Goal: Find specific page/section: Find specific page/section

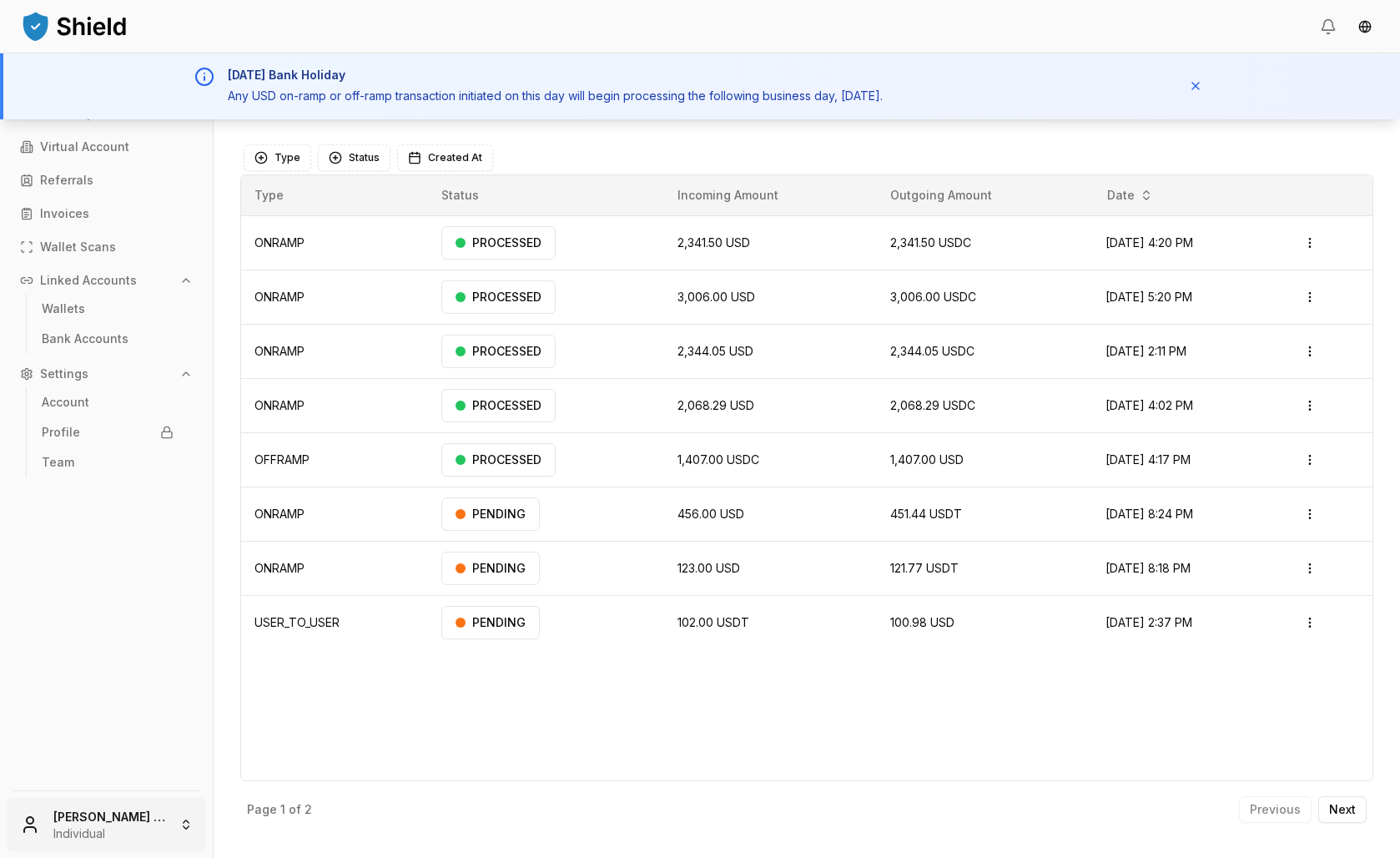
click at [91, 823] on html "Transactions Counterparties Virtual Account Referrals Invoices Wallet Scans Lin…" at bounding box center [700, 429] width 1400 height 858
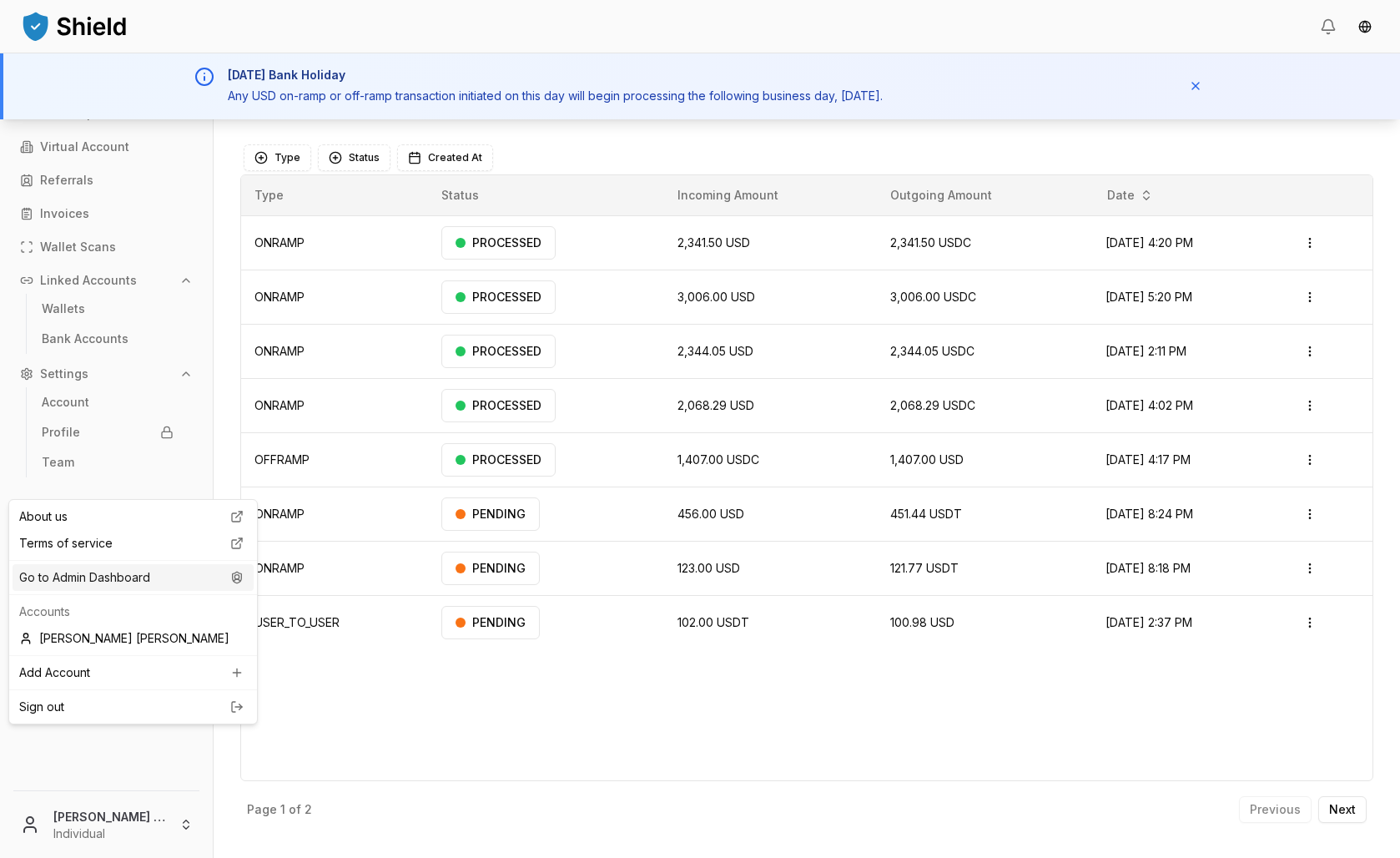
click at [178, 590] on div "Go to Admin Dashboard" at bounding box center [133, 577] width 241 height 27
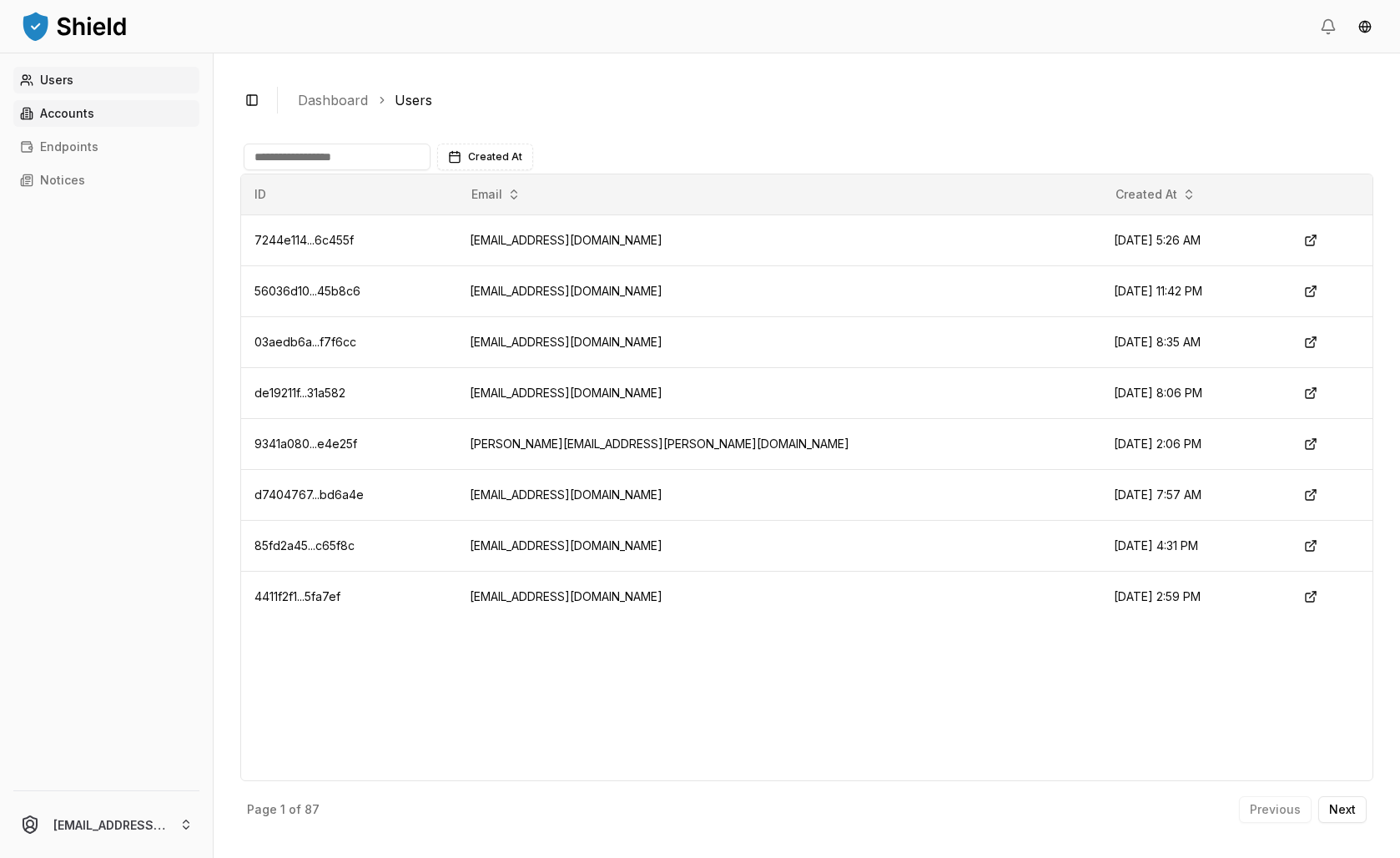
click at [74, 119] on p "Accounts" at bounding box center [66, 114] width 54 height 12
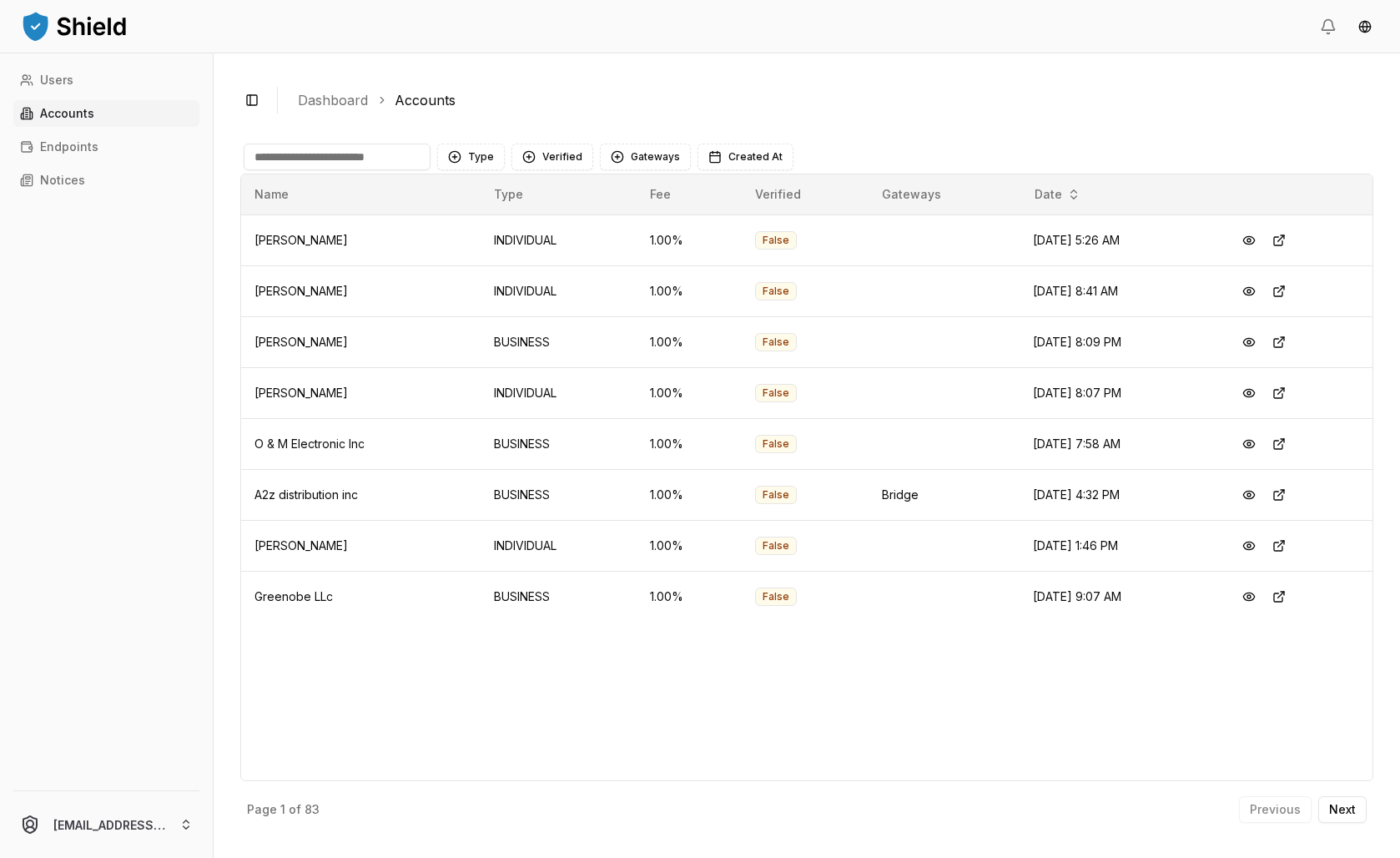
click at [401, 170] on input at bounding box center [337, 157] width 187 height 27
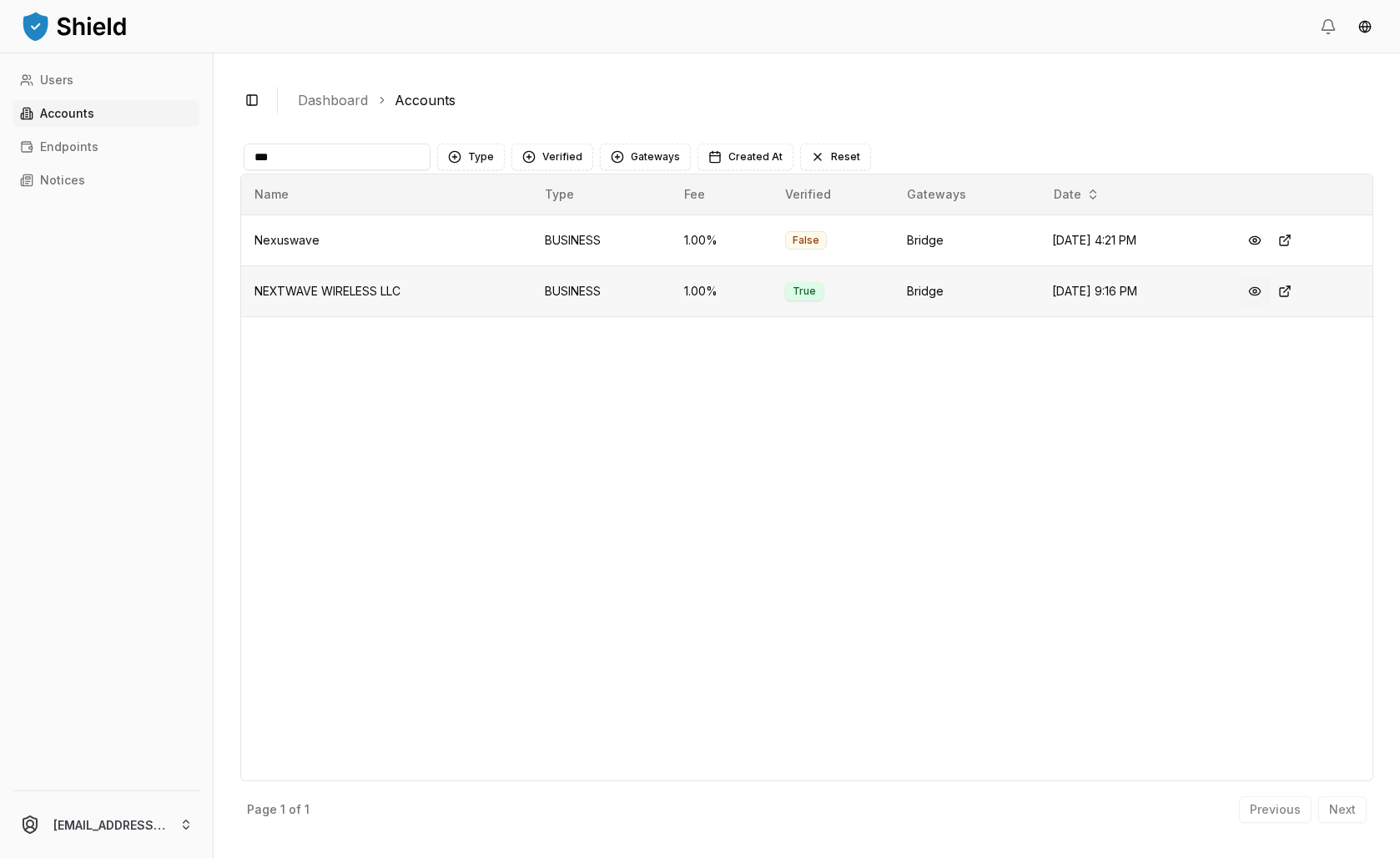
type input "***"
click at [1269, 306] on button at bounding box center [1254, 291] width 30 height 30
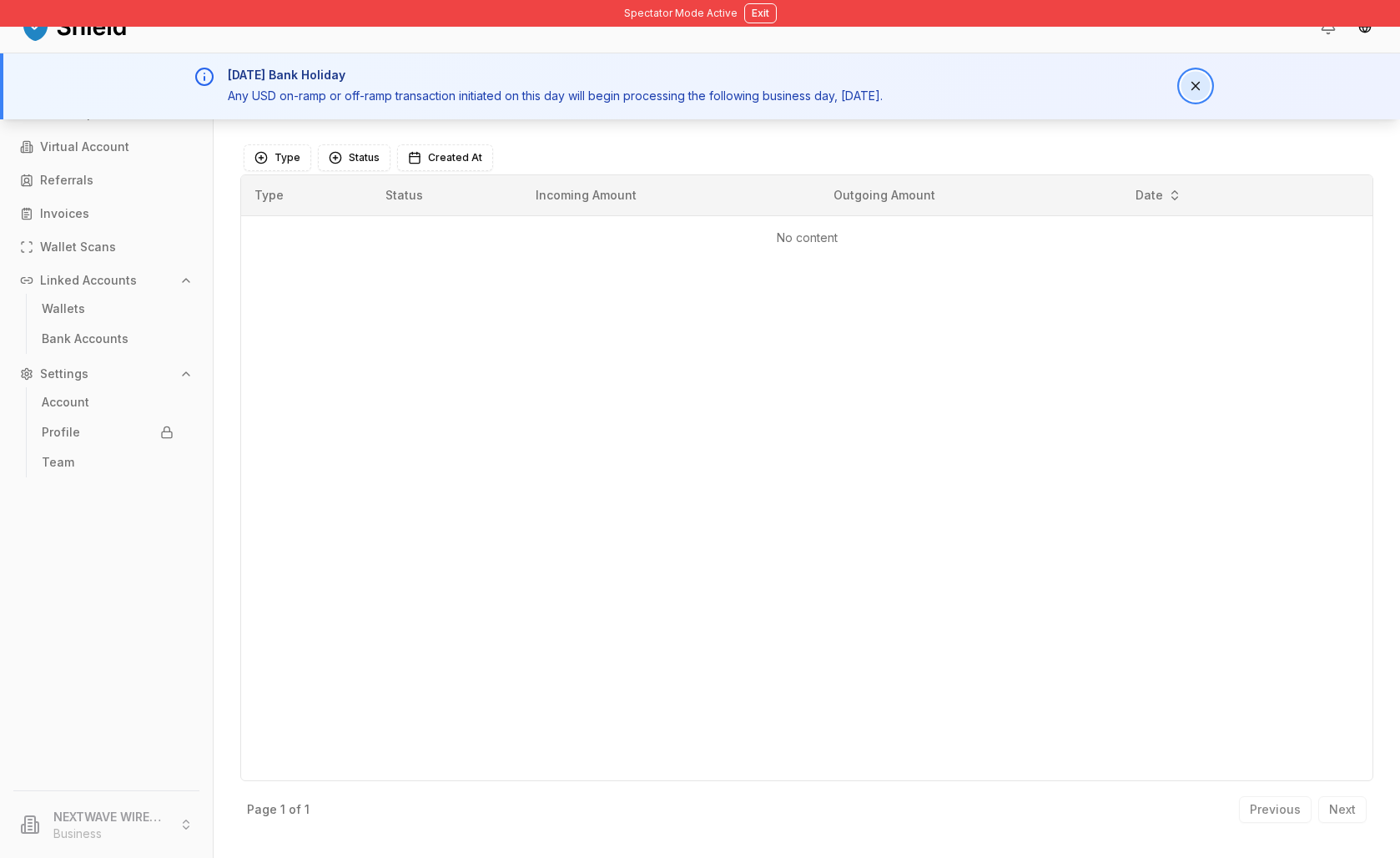
click at [1210, 101] on button "Dismiss notification" at bounding box center [1194, 85] width 29 height 29
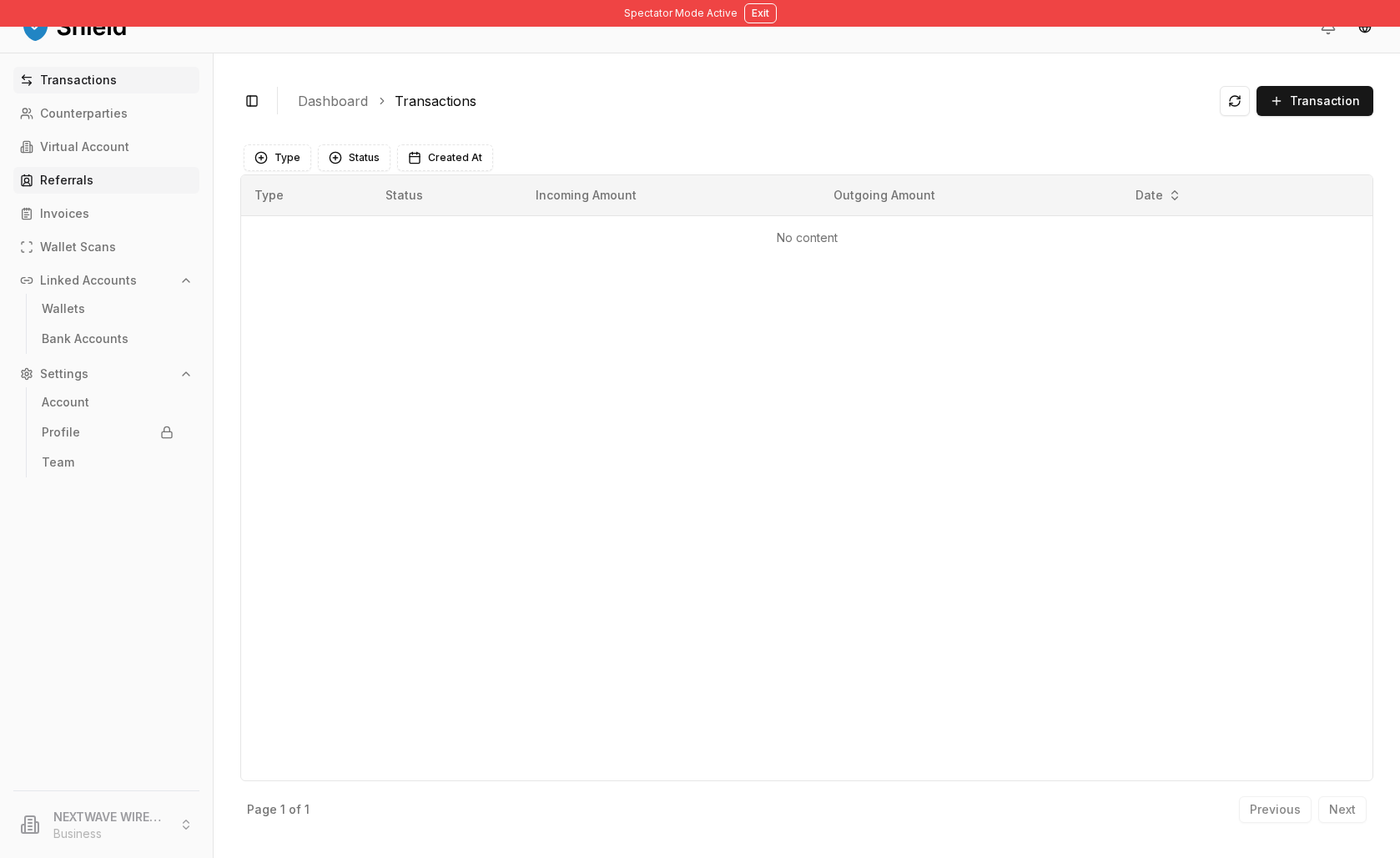
click at [108, 193] on link "Referrals" at bounding box center [106, 179] width 186 height 27
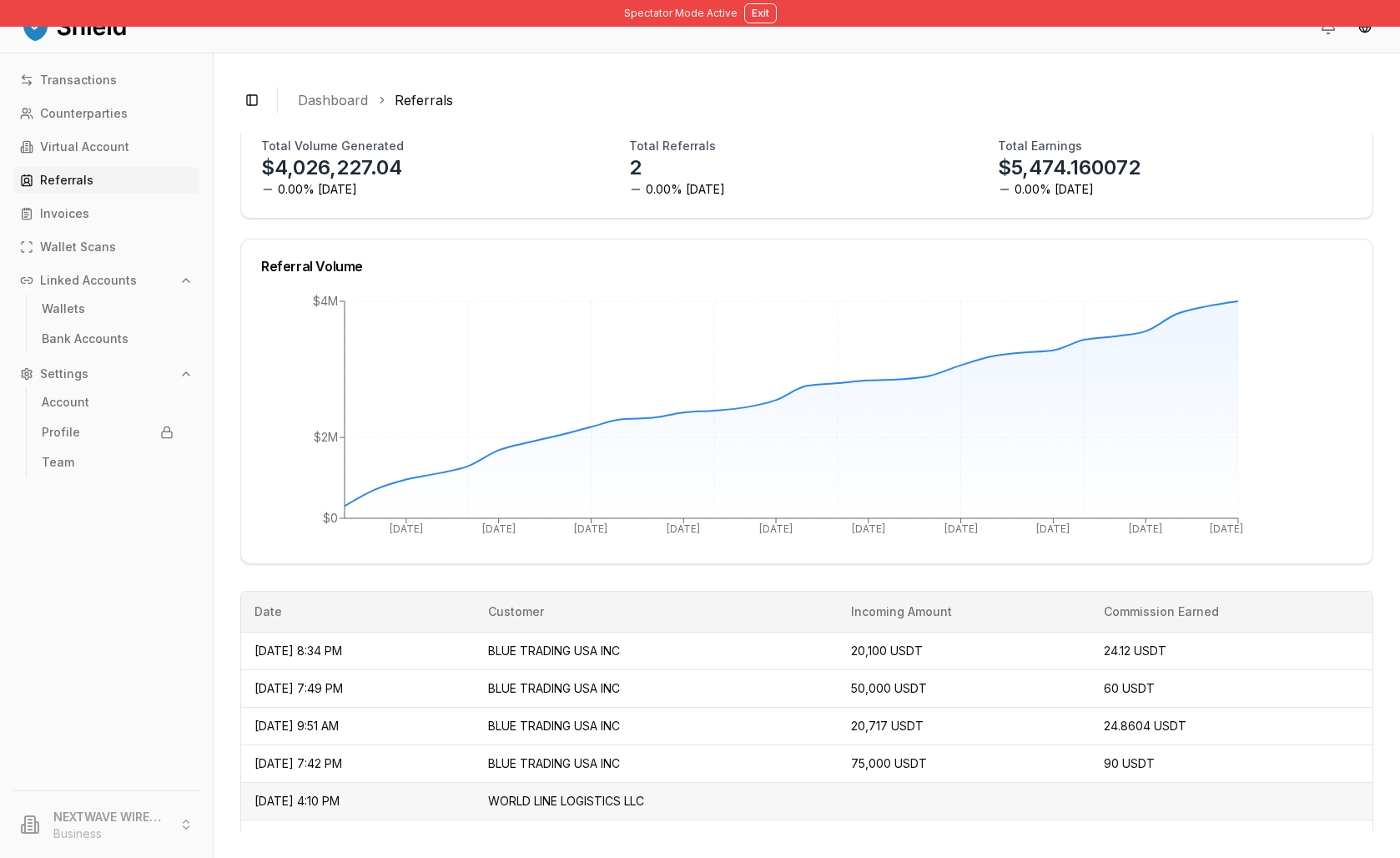
scroll to position [589, 0]
